Goal: Check status: Check status

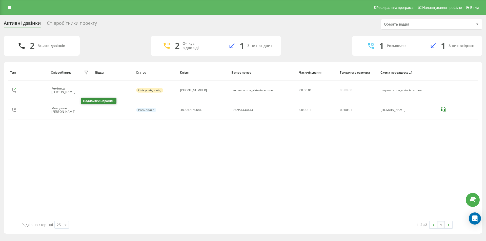
drag, startPoint x: 84, startPoint y: 109, endPoint x: 83, endPoint y: 112, distance: 3.5
click at [85, 109] on icon at bounding box center [87, 110] width 4 height 4
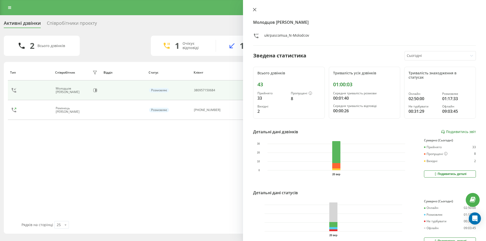
click at [254, 9] on icon at bounding box center [254, 9] width 3 height 3
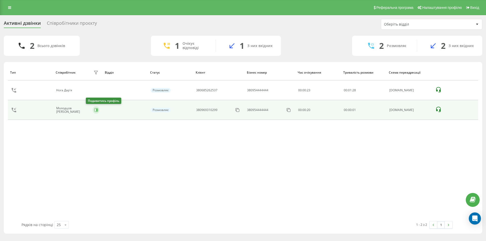
click at [94, 112] on icon at bounding box center [96, 110] width 4 height 4
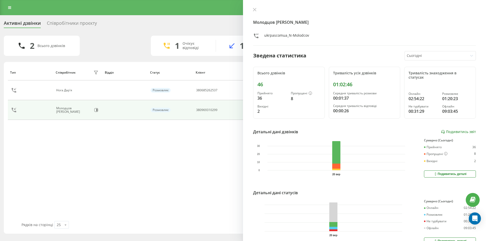
click at [255, 9] on icon at bounding box center [254, 9] width 3 height 3
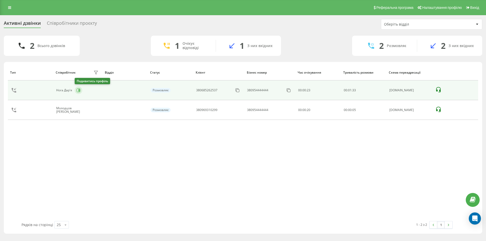
click at [78, 91] on icon at bounding box center [78, 90] width 4 height 4
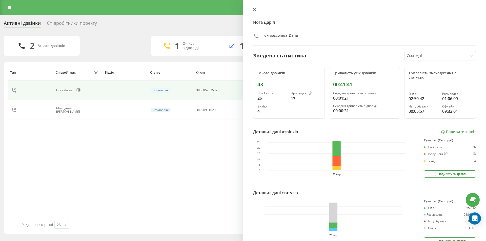
click at [254, 9] on icon at bounding box center [254, 9] width 3 height 3
